Goal: Task Accomplishment & Management: Complete application form

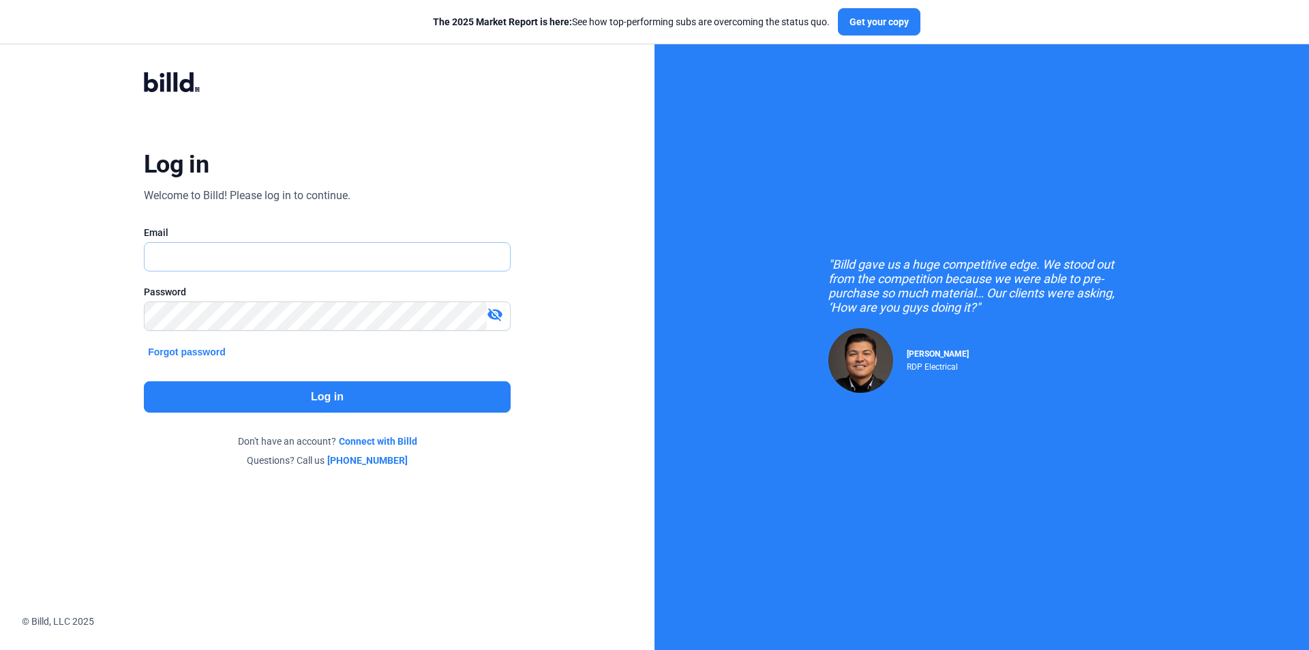
type input "[EMAIL_ADDRESS][DOMAIN_NAME]"
click at [281, 395] on button "Log in" at bounding box center [327, 396] width 367 height 31
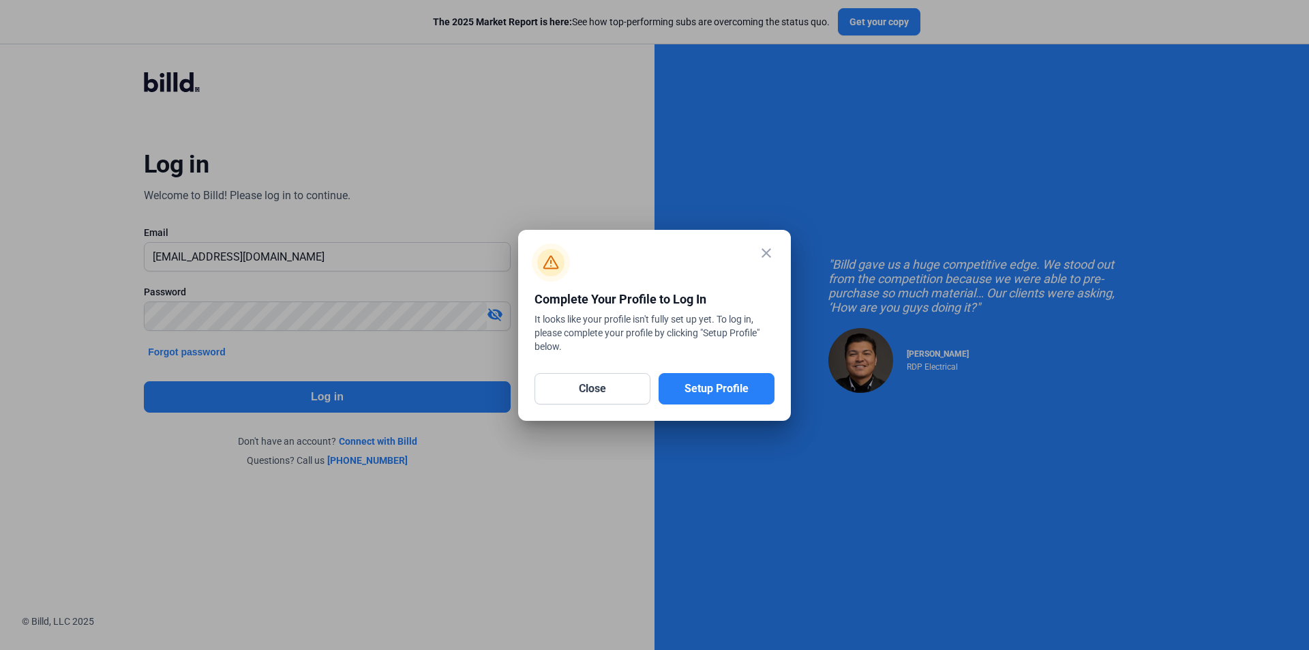
click at [775, 250] on mat-dialog-container "close Complete Your Profile to Log In It looks like your profile isn't fully se…" at bounding box center [654, 325] width 273 height 191
click at [766, 248] on mat-icon "close" at bounding box center [766, 253] width 16 height 16
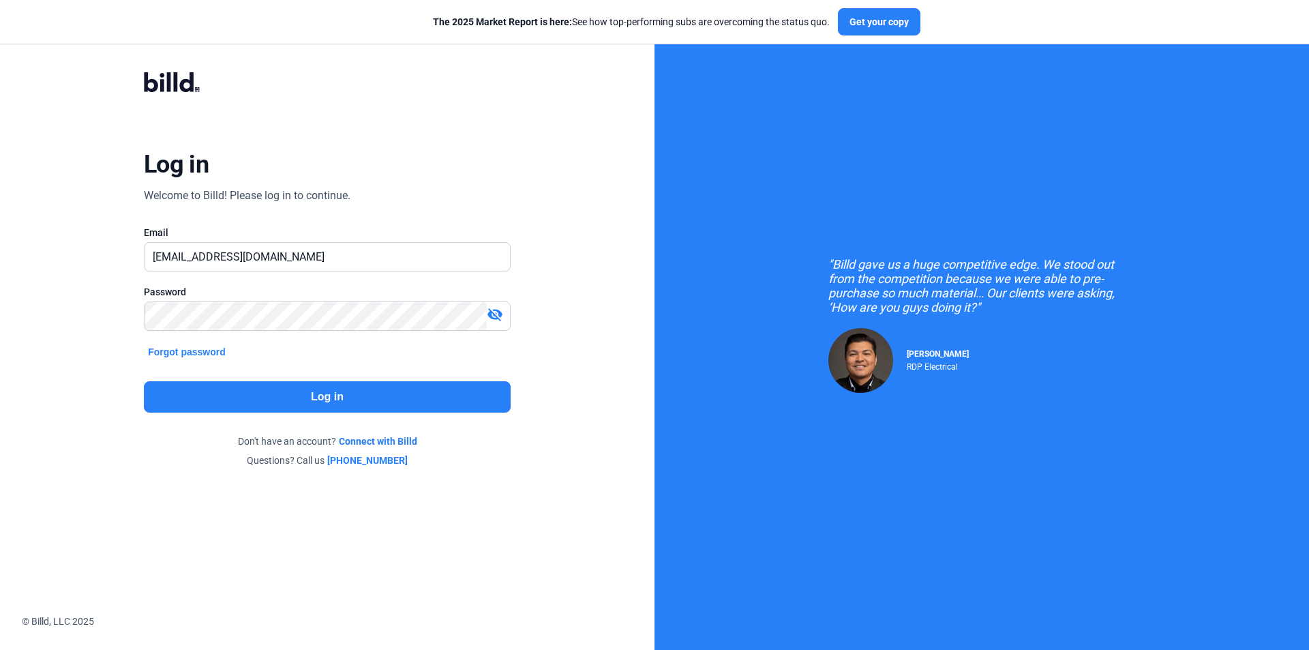
click at [403, 397] on button "Log in" at bounding box center [327, 396] width 367 height 31
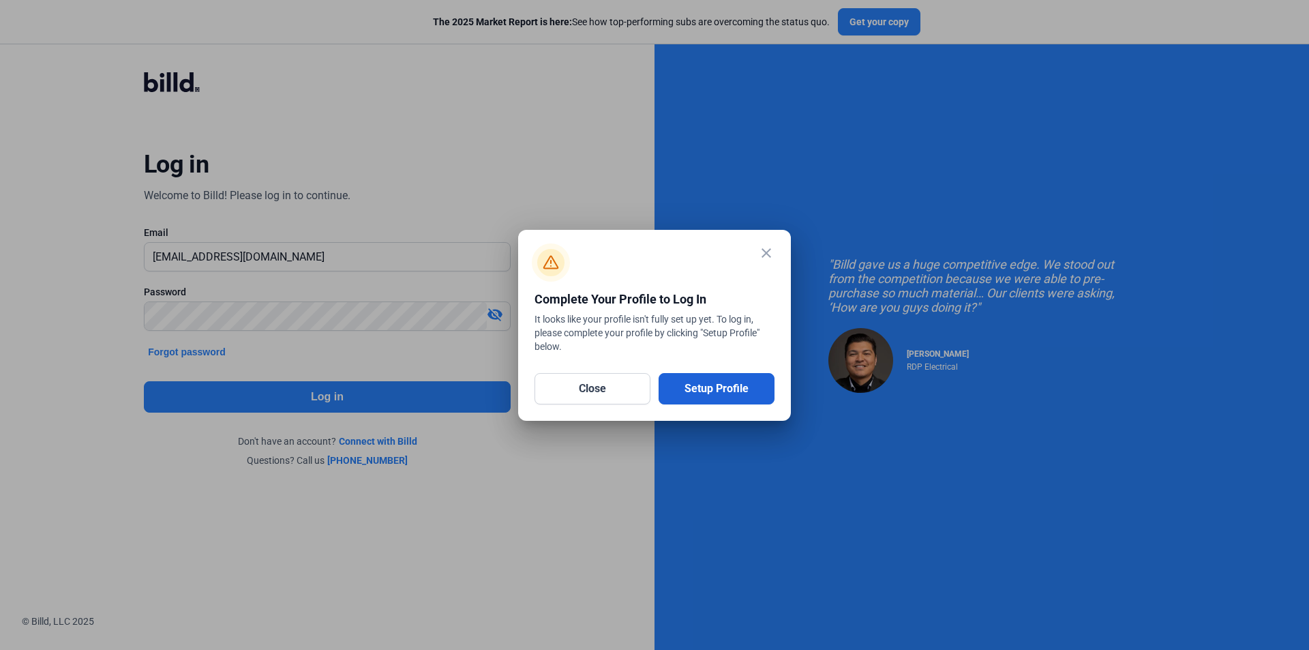
click at [735, 386] on button "Setup Profile" at bounding box center [717, 388] width 116 height 31
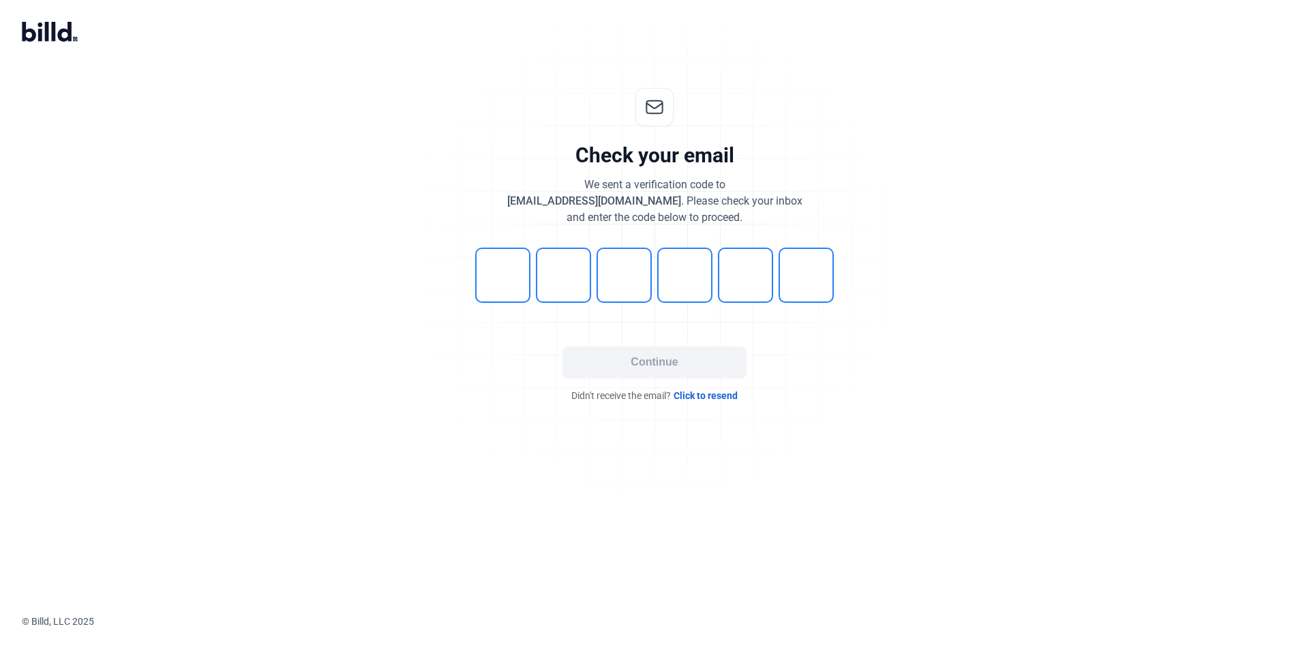
click at [702, 395] on span "Click to resend" at bounding box center [706, 396] width 64 height 14
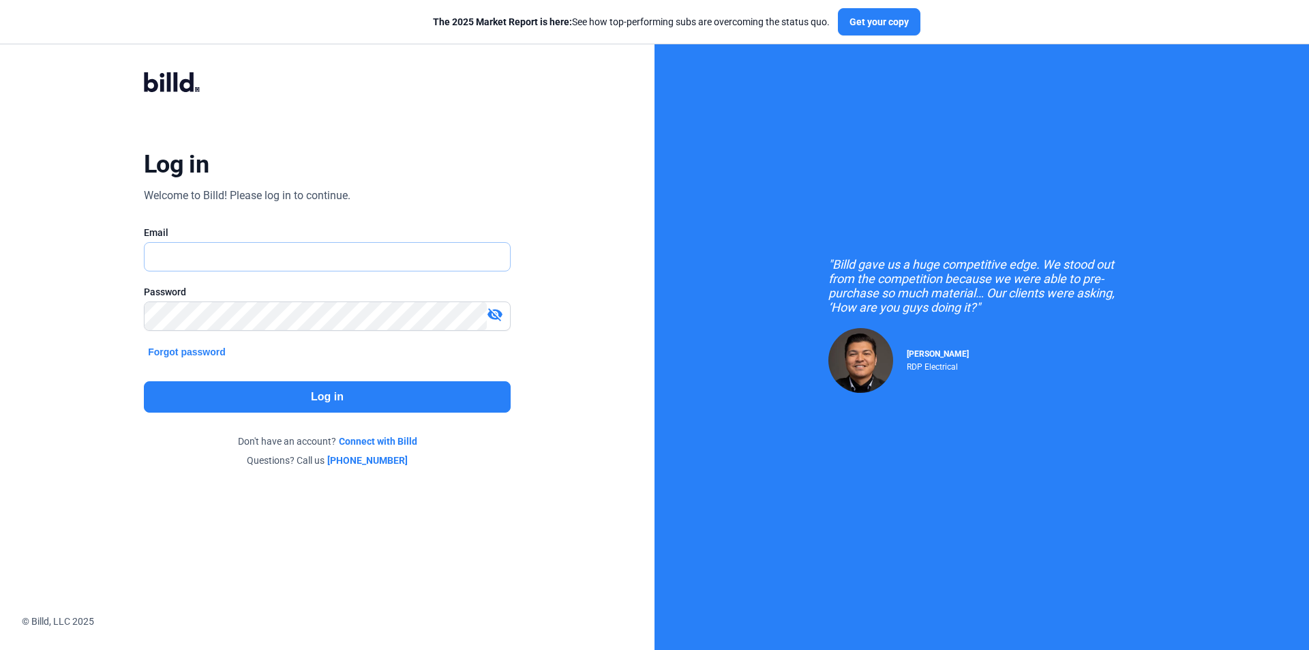
type input "[EMAIL_ADDRESS][DOMAIN_NAME]"
click at [502, 318] on mat-icon "visibility_off" at bounding box center [495, 314] width 16 height 16
click at [365, 400] on button "Log in" at bounding box center [327, 396] width 367 height 31
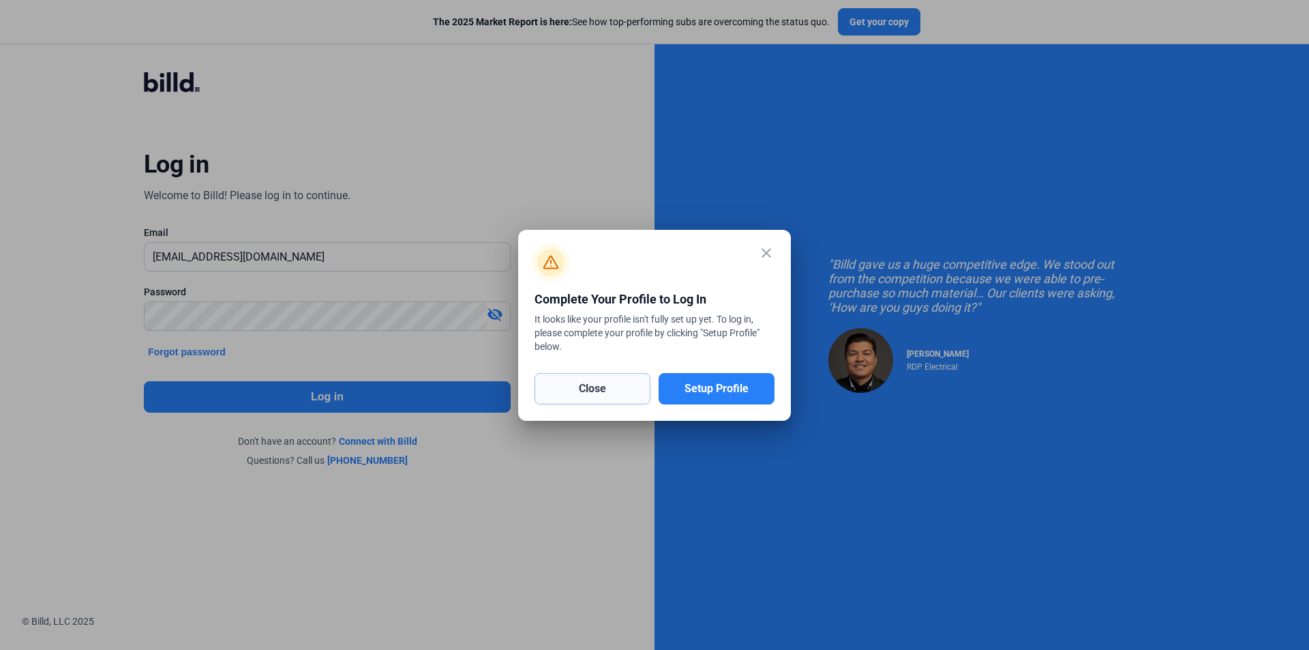
click at [612, 398] on button "Close" at bounding box center [593, 388] width 116 height 31
